Goal: Use online tool/utility: Utilize a website feature to perform a specific function

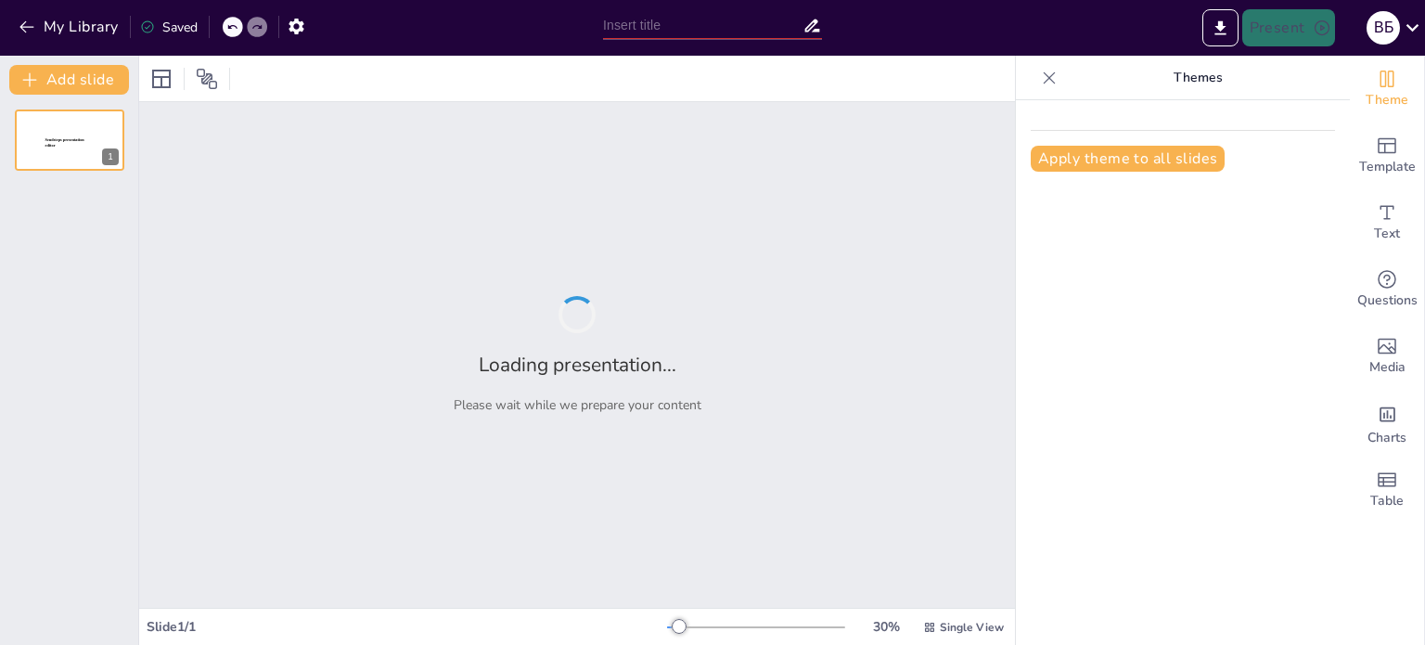
type input "Дослідження вогнепальної зброї з вкладними стволами: Технічні та правові аспекти"
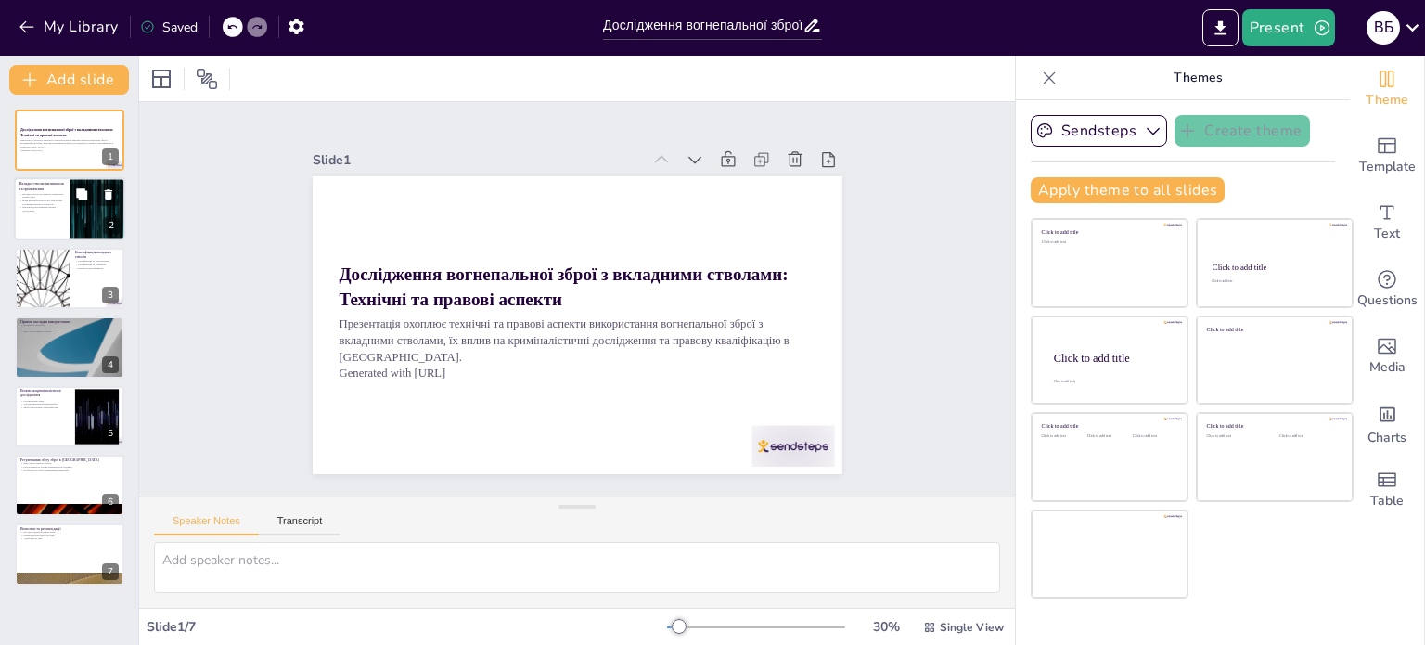
click at [57, 203] on p "Вони використовуються в легальному та кримінальному контекстах" at bounding box center [41, 202] width 45 height 6
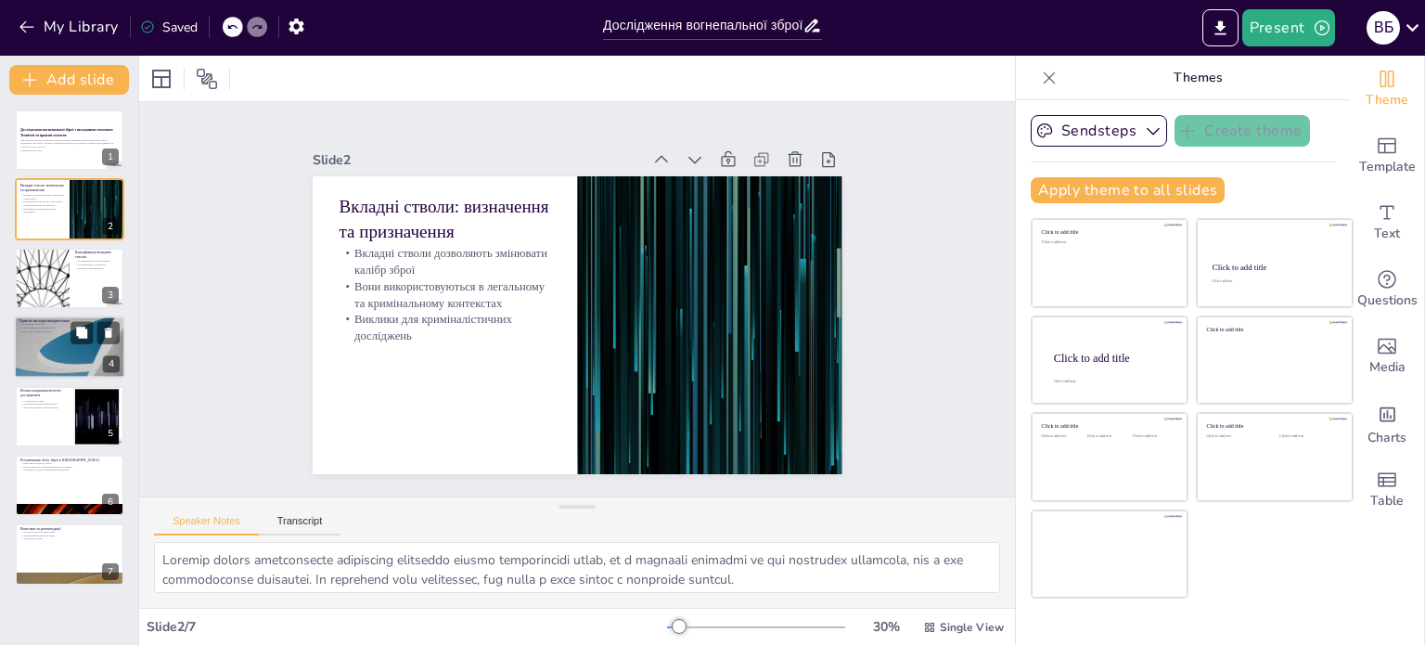
click at [45, 344] on div at bounding box center [69, 346] width 111 height 63
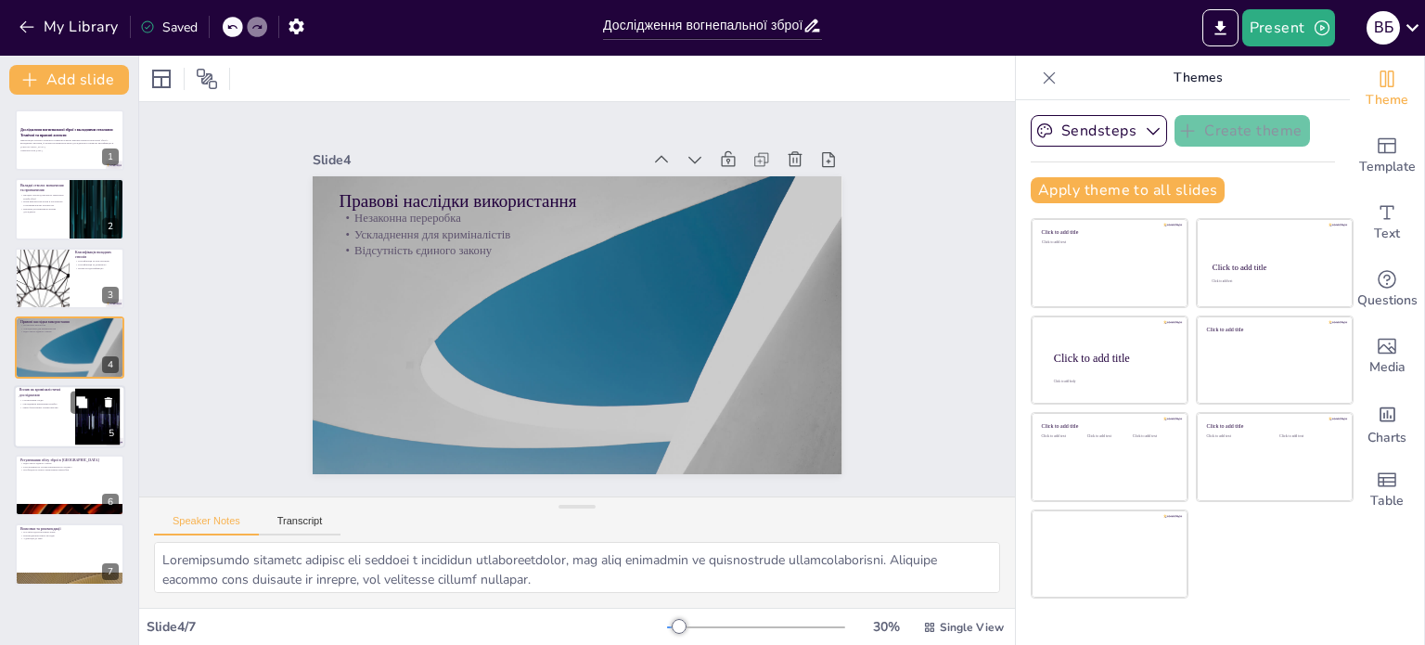
click at [63, 405] on p "Зміна балістичних характеристик" at bounding box center [44, 407] width 50 height 4
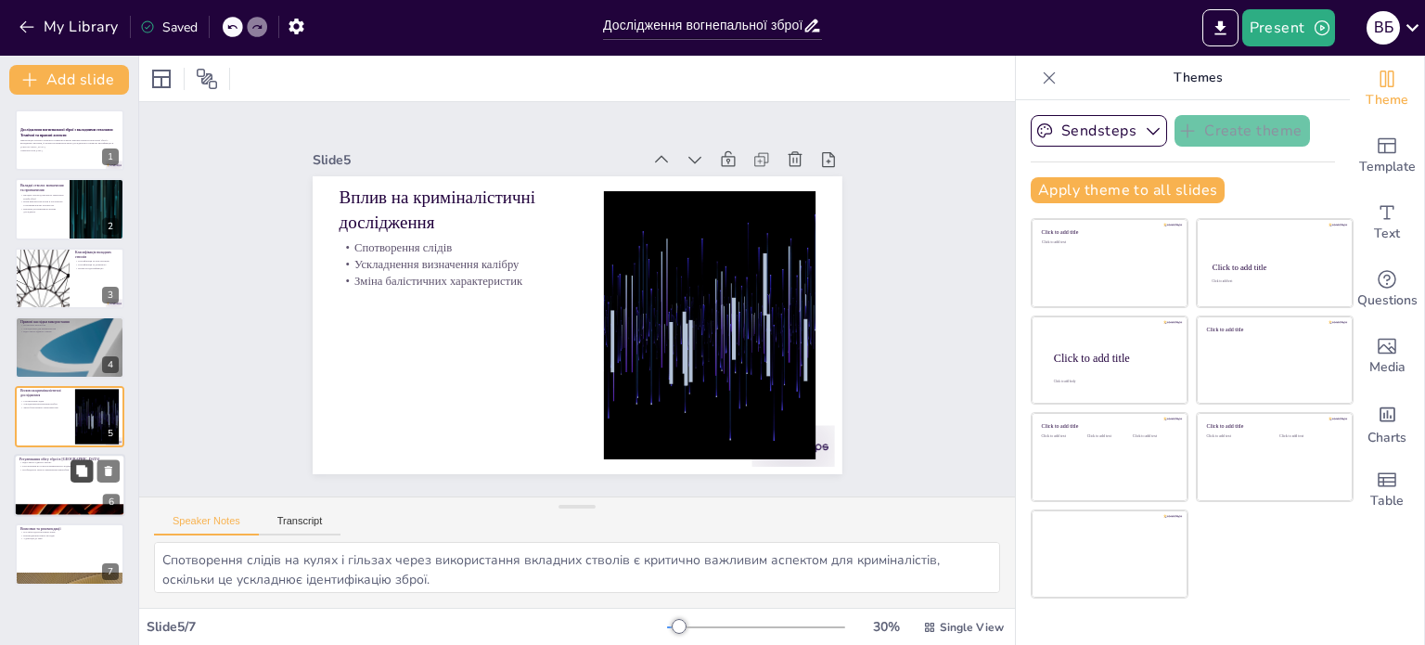
click at [71, 468] on button at bounding box center [81, 470] width 22 height 22
type textarea "В Україні відсутній єдиний закон про зброю, що ускладнює правову кваліфікацію в…"
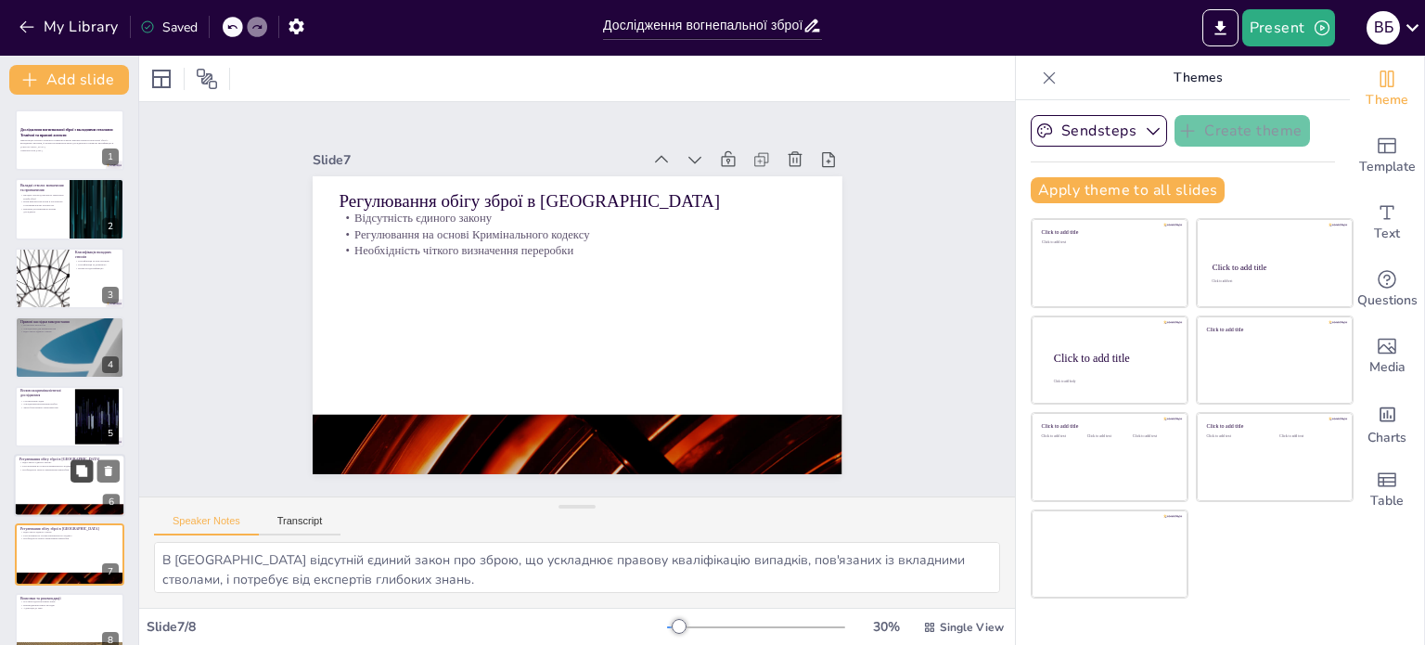
scroll to position [24, 0]
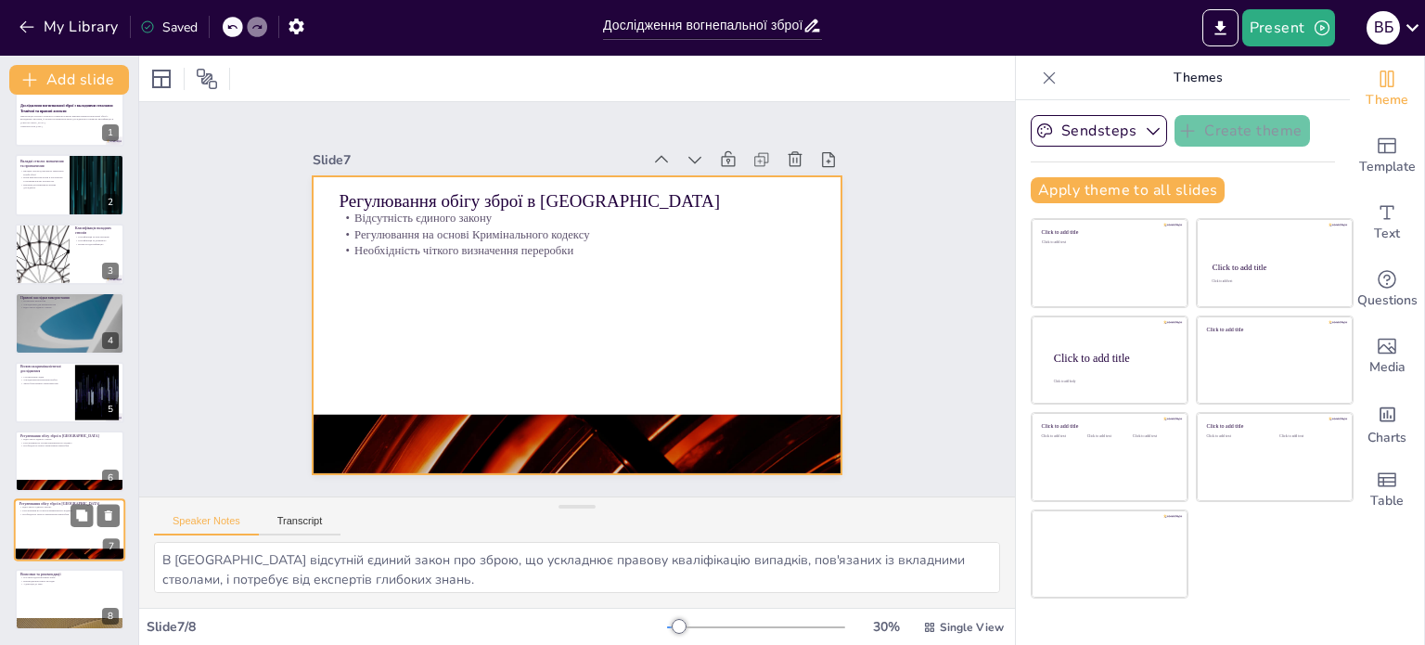
click at [68, 518] on div at bounding box center [69, 530] width 111 height 63
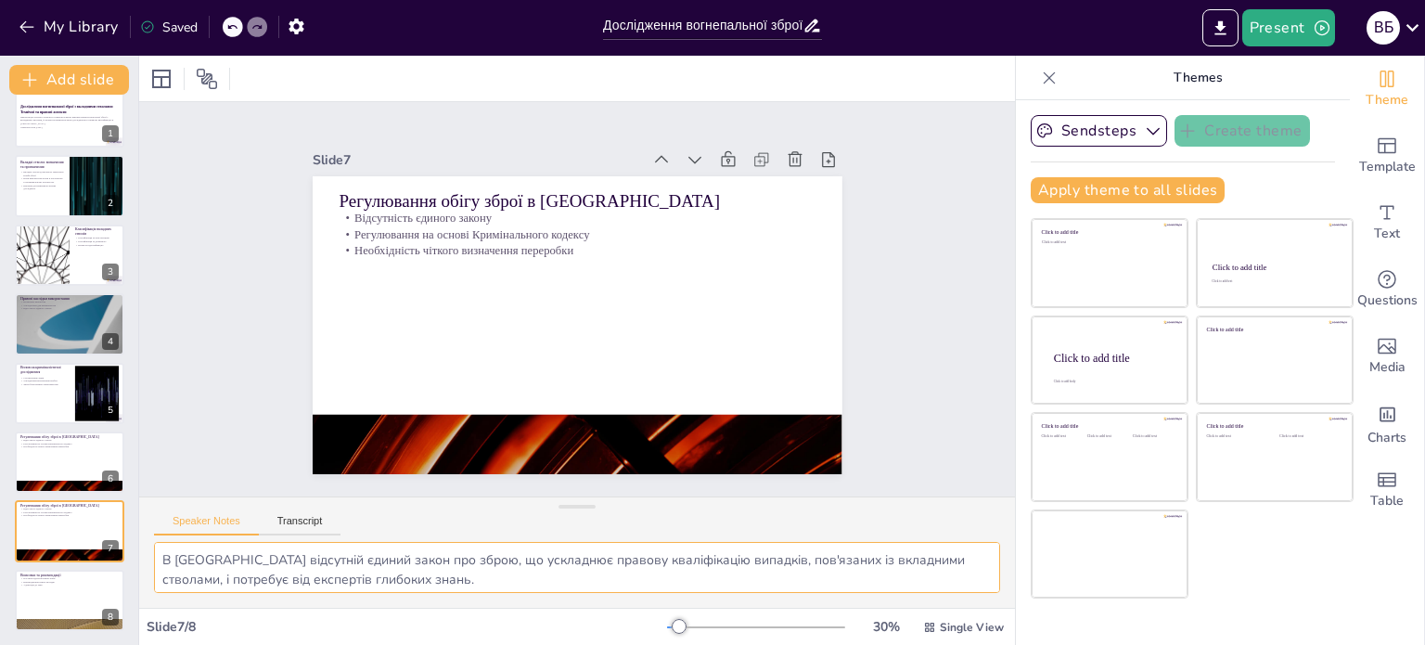
scroll to position [0, 0]
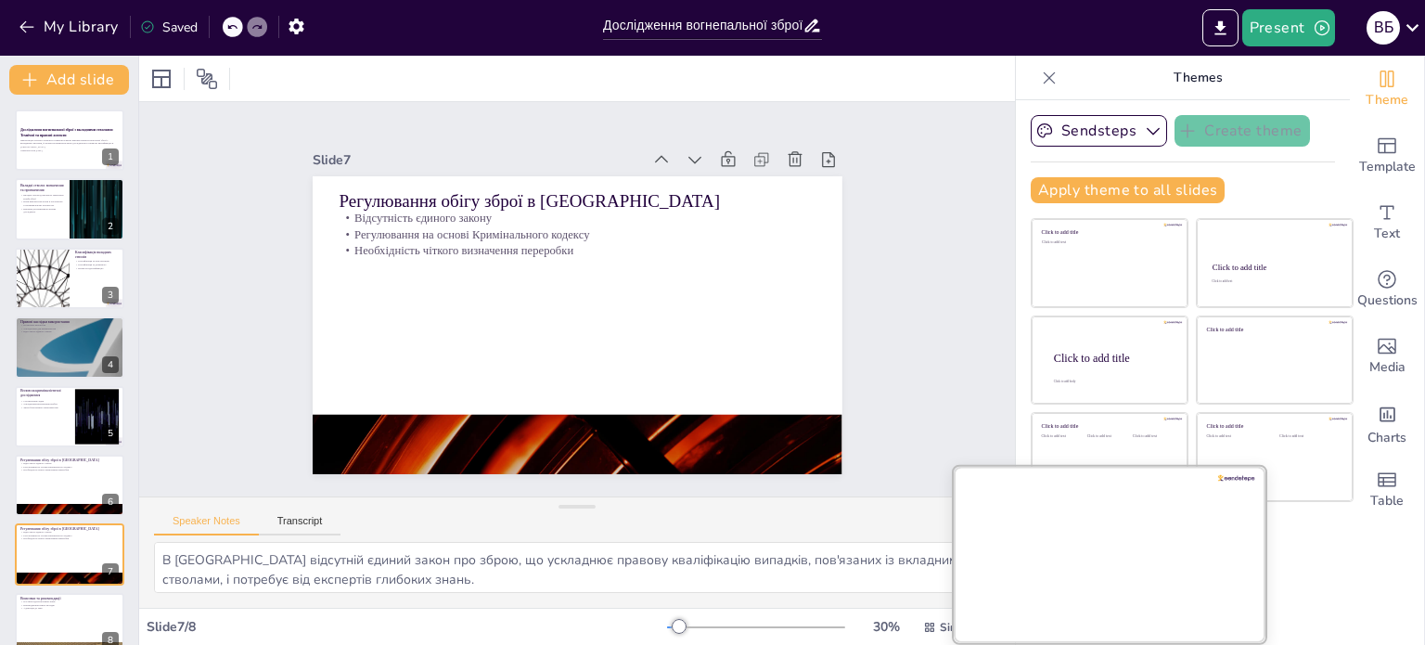
click at [1092, 572] on div at bounding box center [1110, 553] width 312 height 175
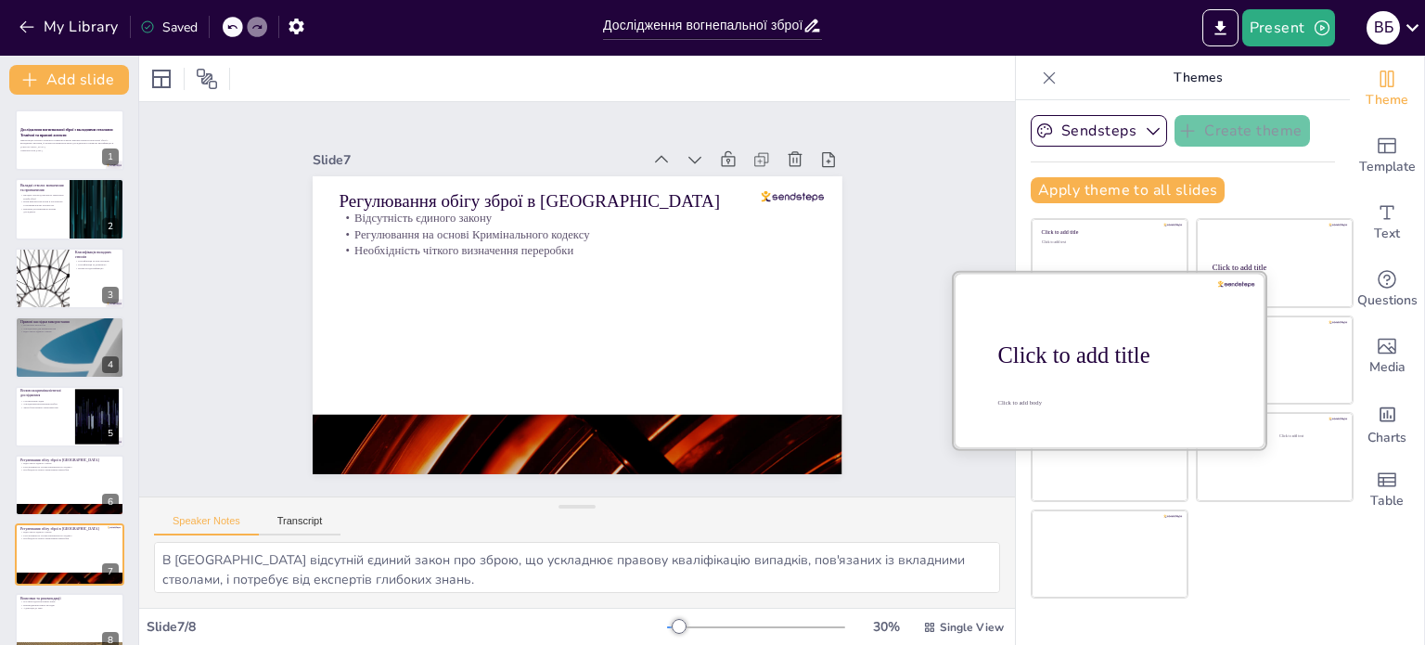
click at [1087, 296] on div at bounding box center [1110, 359] width 312 height 175
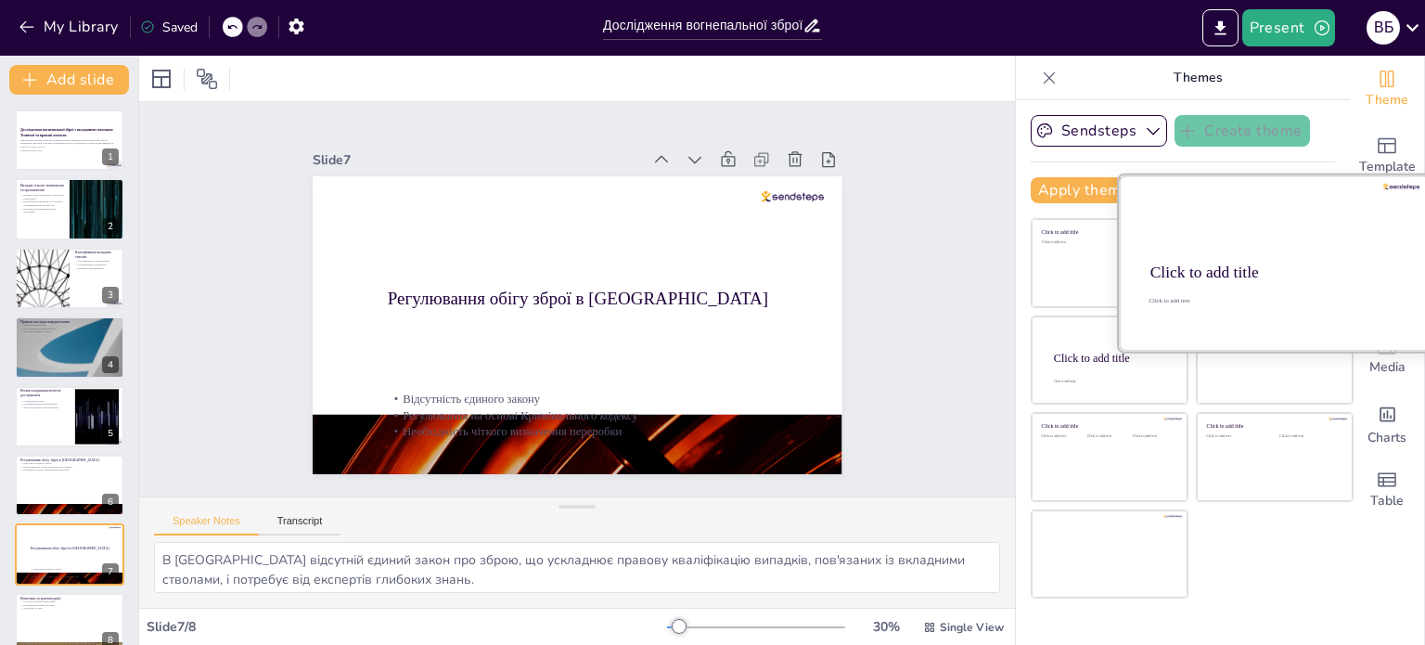
click at [1254, 253] on div at bounding box center [1275, 262] width 312 height 175
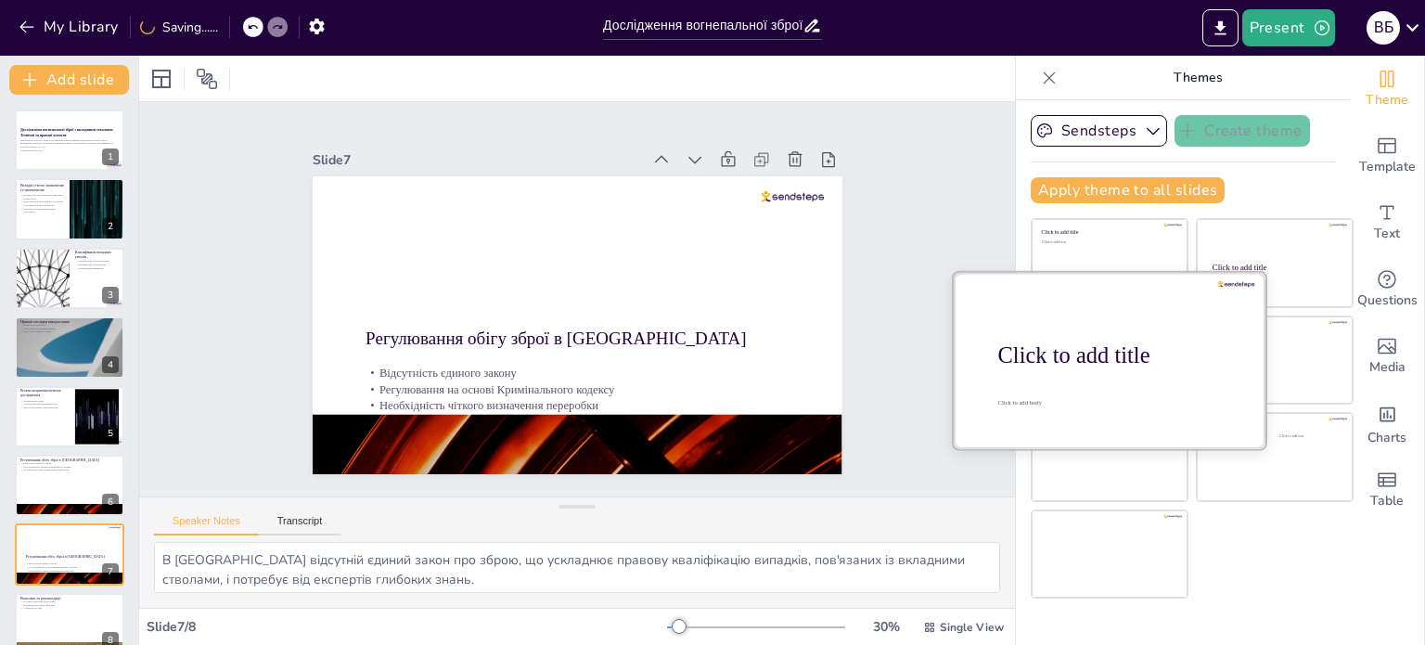
click at [1078, 367] on div at bounding box center [1110, 359] width 312 height 175
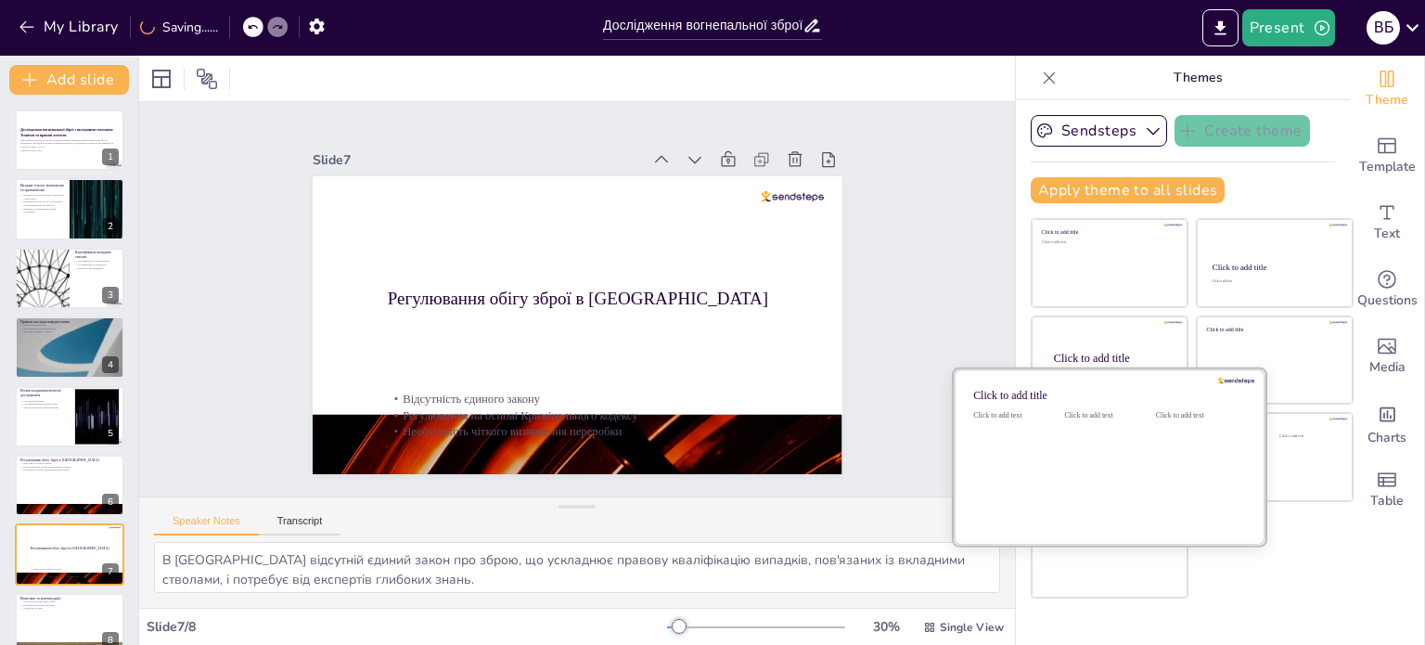
drag, startPoint x: 1093, startPoint y: 452, endPoint x: 1105, endPoint y: 454, distance: 12.2
click at [1093, 454] on div "Click to add text" at bounding box center [1105, 468] width 83 height 115
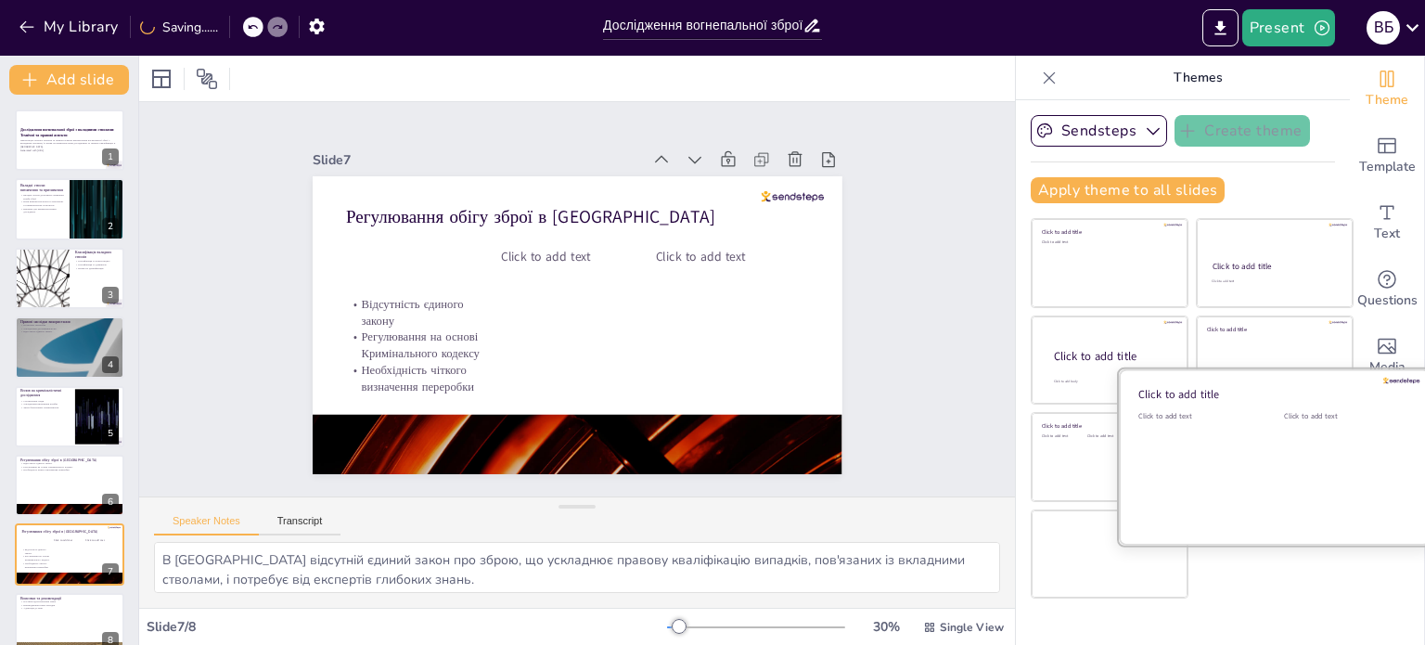
click at [1284, 443] on div "Click to add text" at bounding box center [1343, 468] width 118 height 115
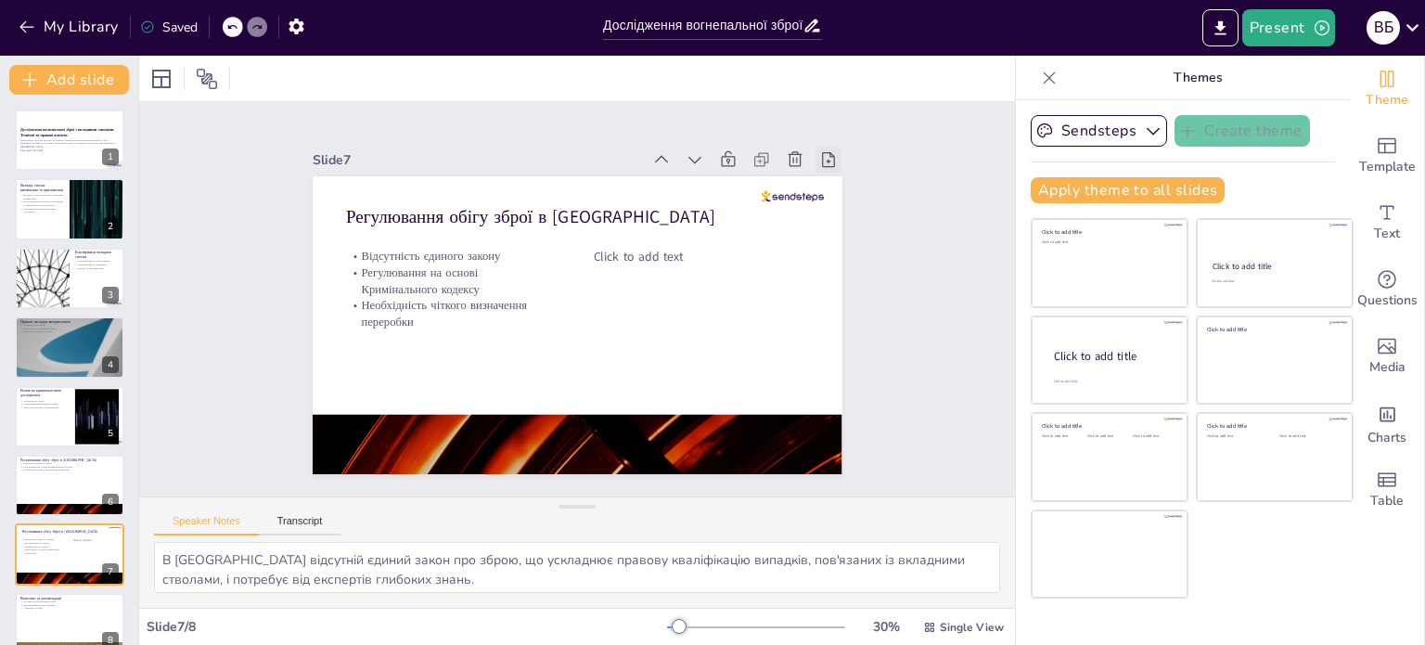
click at [832, 176] on icon at bounding box center [842, 186] width 20 height 20
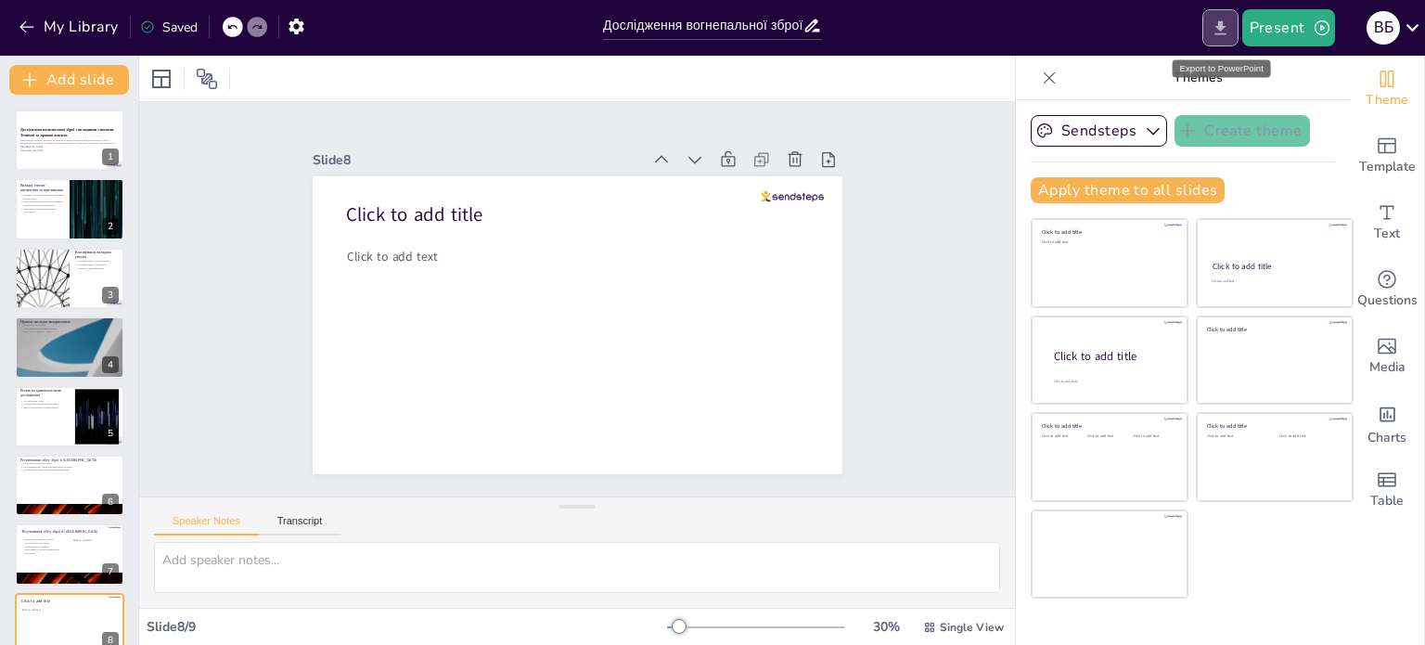
click at [1222, 32] on icon "Export to PowerPoint" at bounding box center [1219, 27] width 11 height 14
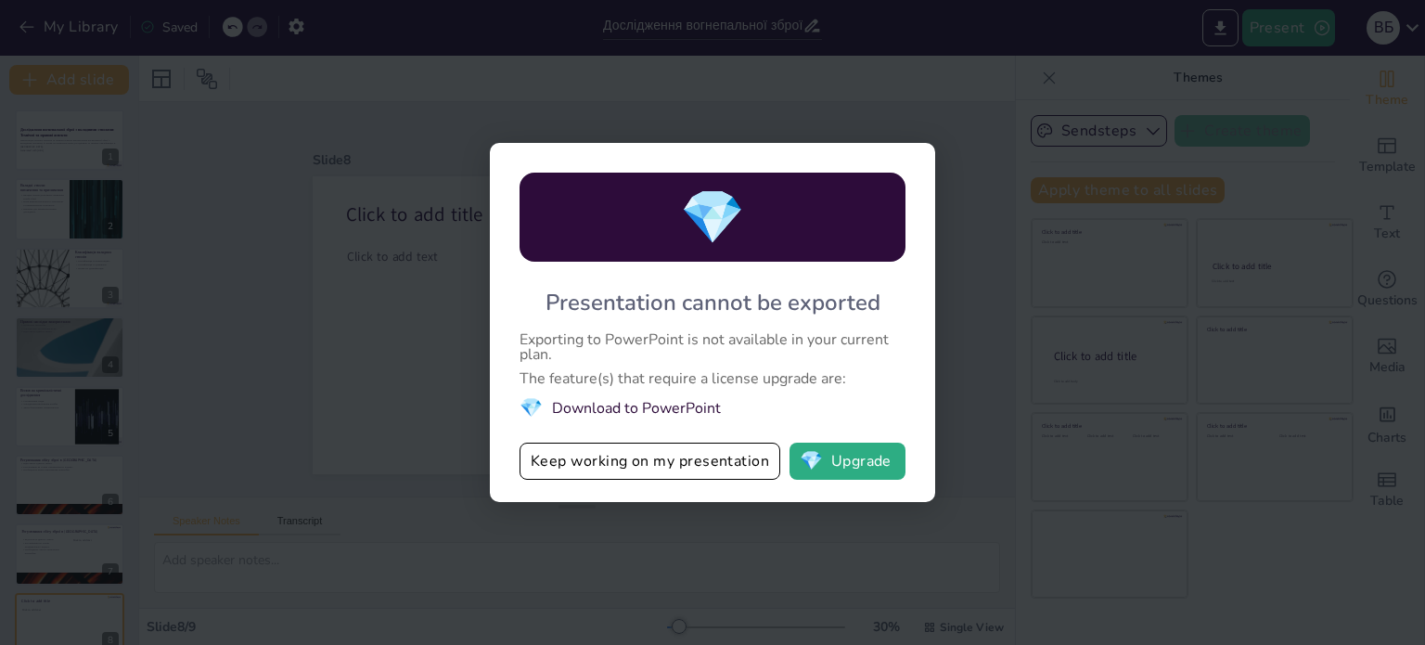
click at [952, 108] on div "💎 Presentation cannot be exported Exporting to PowerPoint is not available in y…" at bounding box center [712, 322] width 1425 height 645
click at [1212, 486] on div "💎 Presentation cannot be exported Exporting to PowerPoint is not available in y…" at bounding box center [712, 322] width 1425 height 645
click at [832, 68] on div "💎 Presentation cannot be exported Exporting to PowerPoint is not available in y…" at bounding box center [712, 322] width 1425 height 645
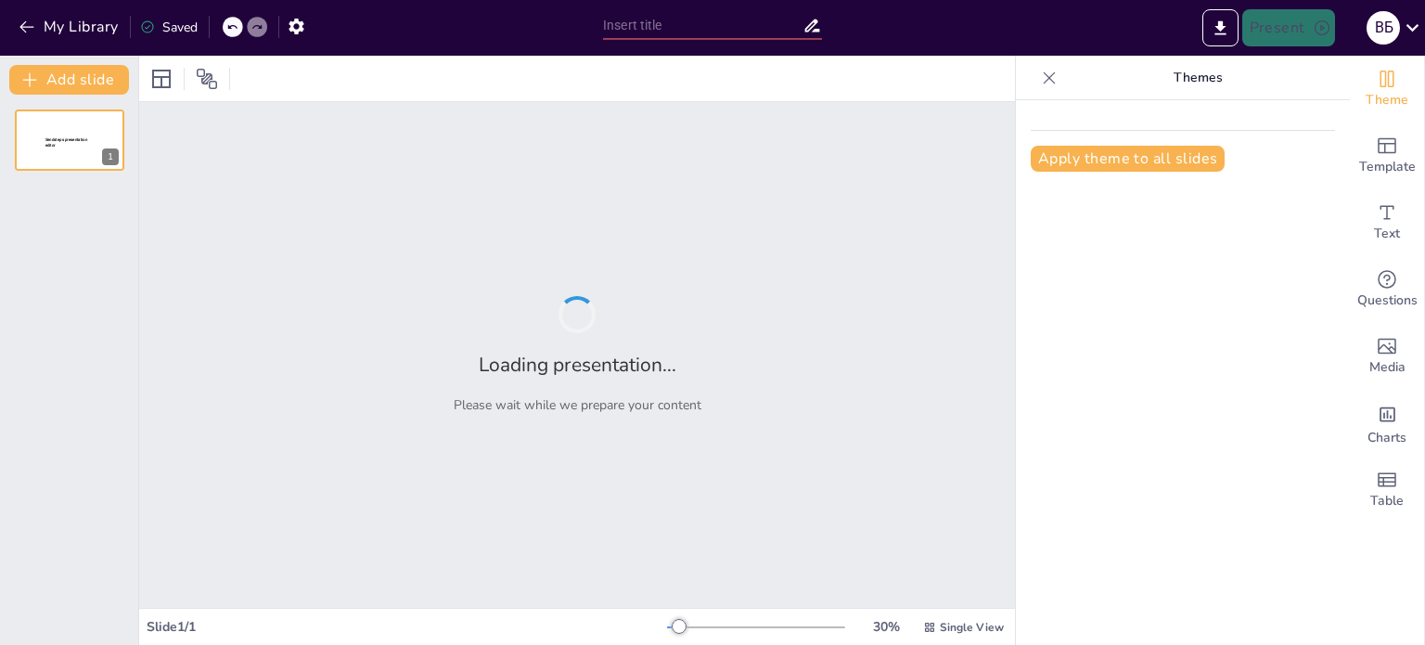
type input "Дослідження вогнепальної зброї з вкладними стволами: Технічні та правові аспекти"
